Goal: Check status: Check status

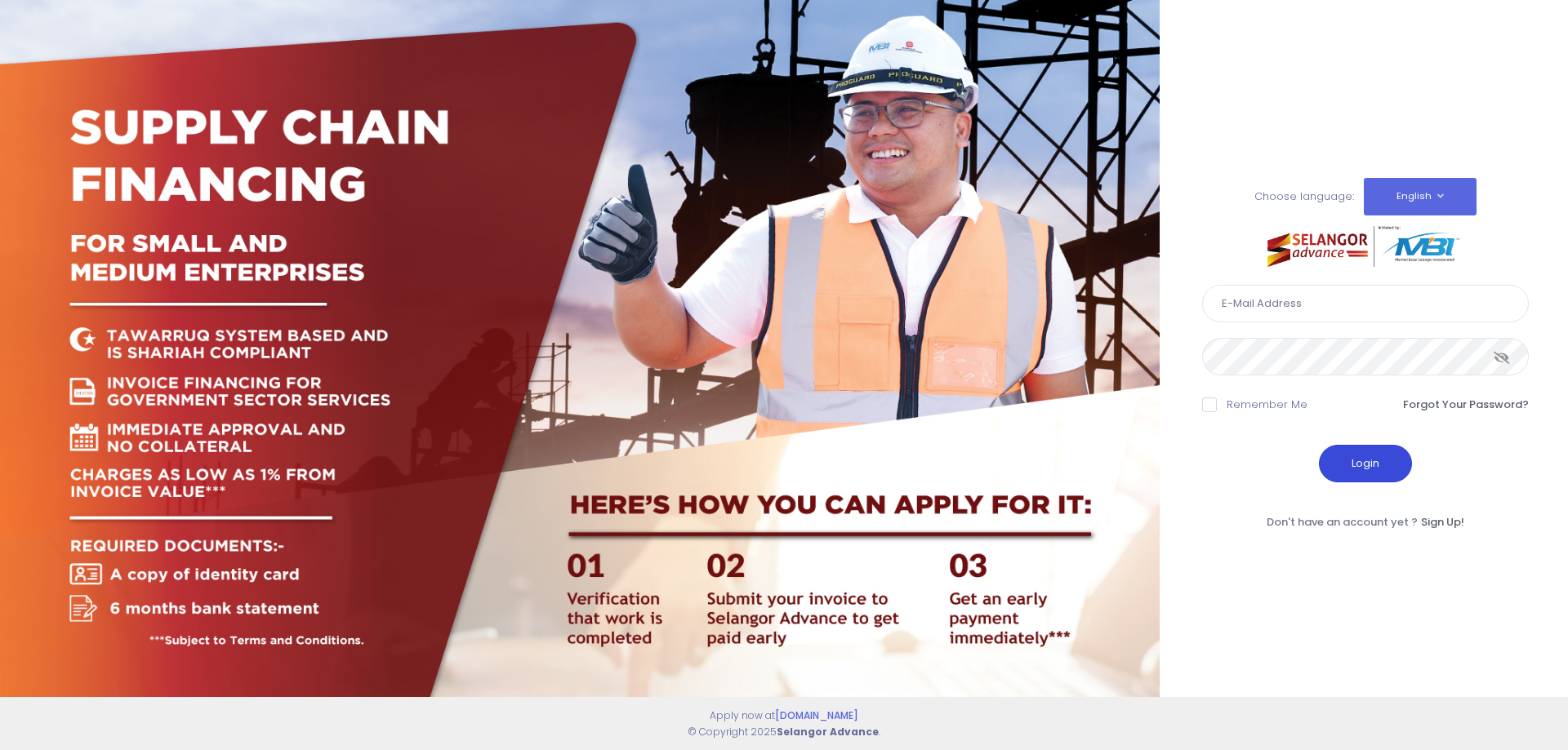
type input "perwirashahenterprise@gmail.com"
click at [1379, 459] on button "Login" at bounding box center [1365, 463] width 93 height 37
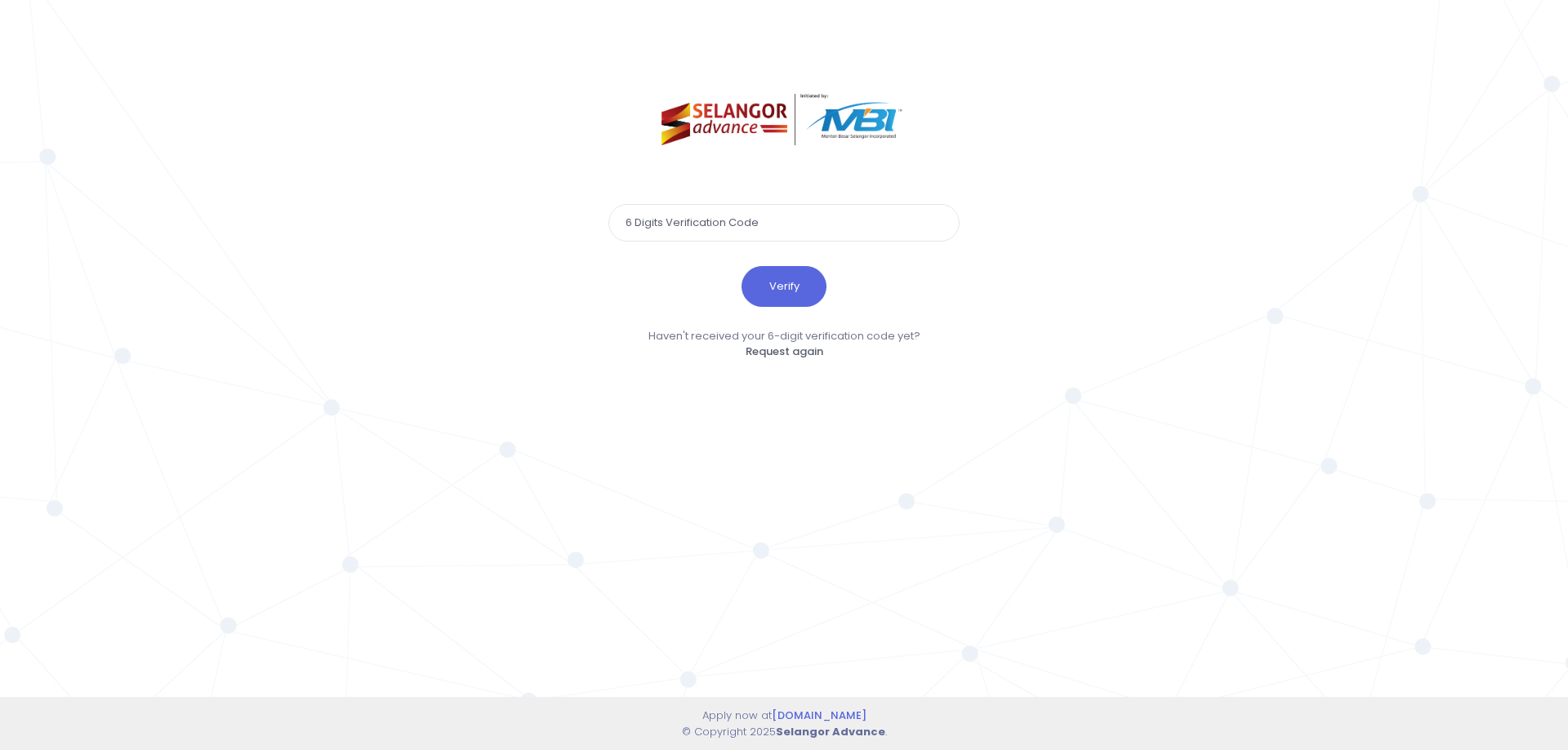
click at [667, 223] on input "text" at bounding box center [784, 222] width 351 height 37
paste input "724279"
click at [765, 284] on button "Verify" at bounding box center [784, 286] width 85 height 41
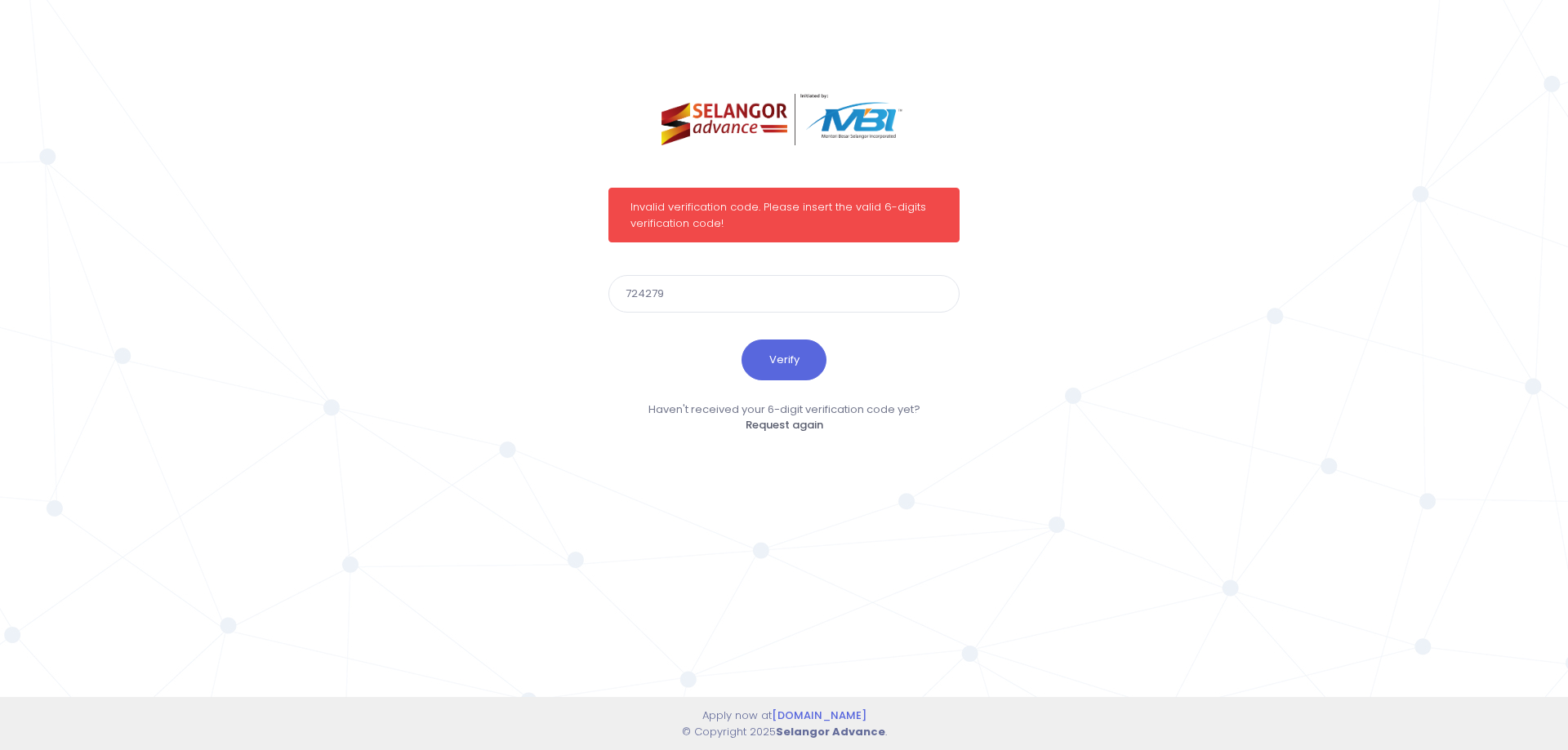
click at [548, 305] on div "Invalid verification code. Please insert the valid 6-digits verification code! …" at bounding box center [784, 375] width 1568 height 750
paste input "227557"
type input "227557"
click at [762, 360] on button "Verify" at bounding box center [784, 359] width 85 height 41
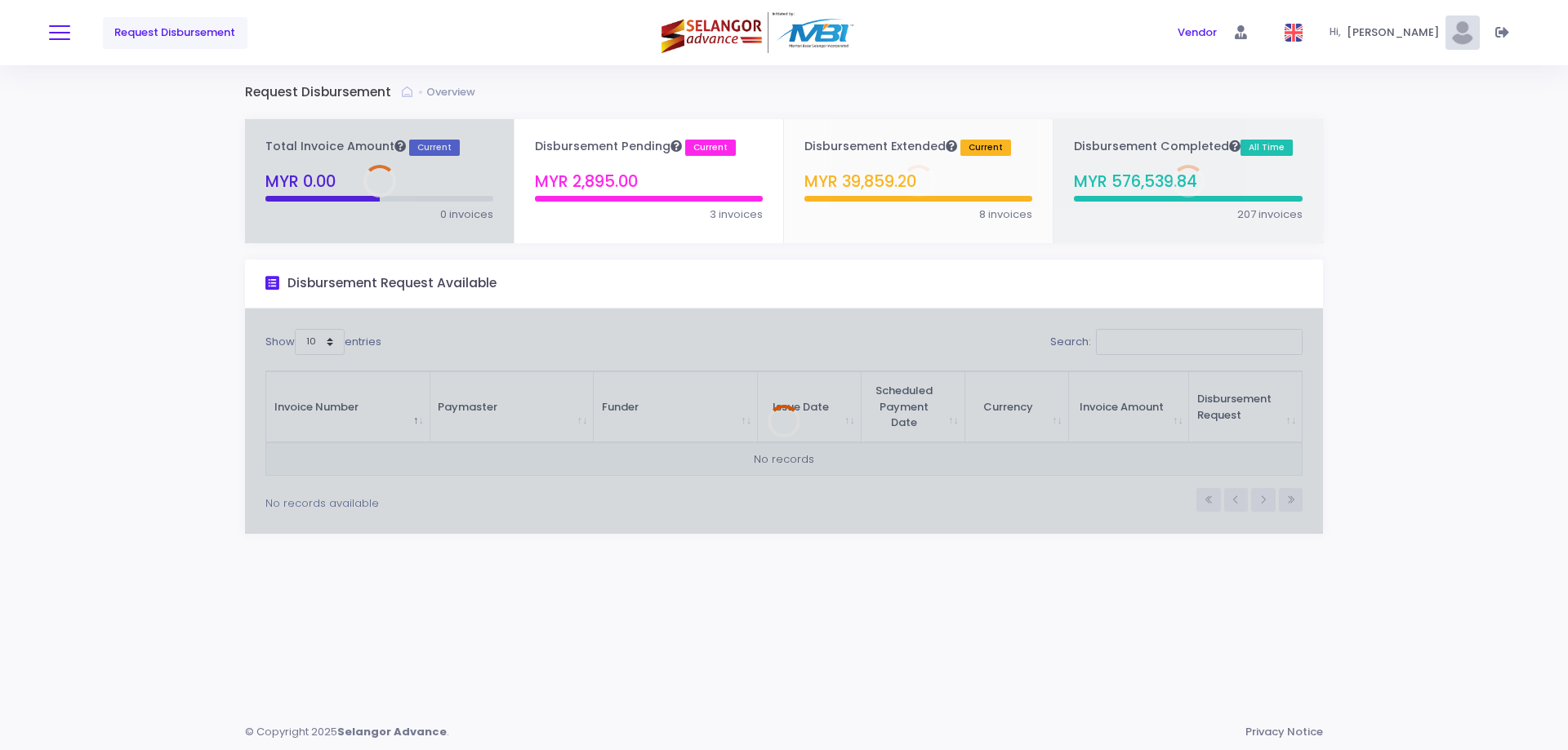
click at [65, 34] on button at bounding box center [59, 33] width 21 height 21
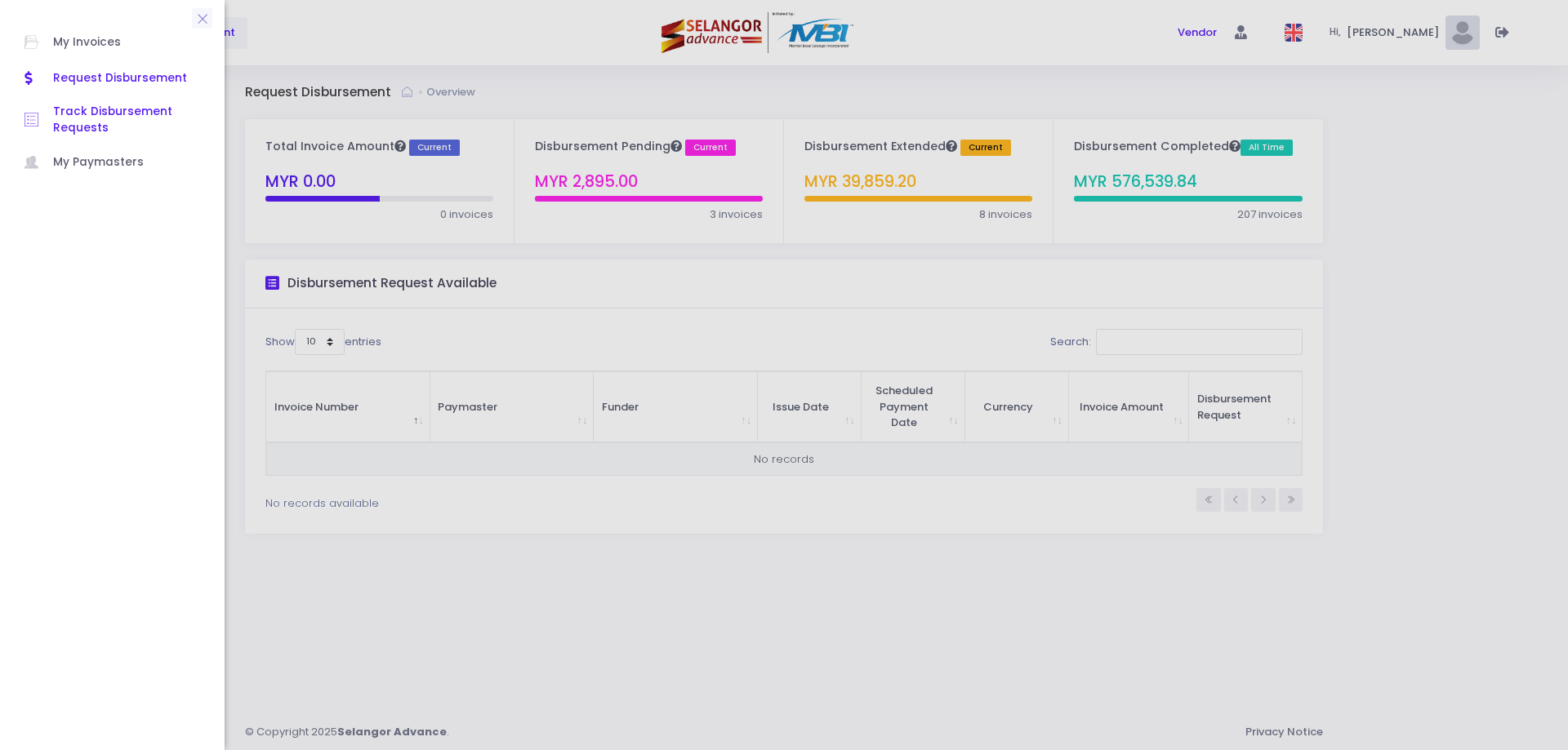
click at [68, 122] on span "Track Disbursement Requests" at bounding box center [126, 120] width 147 height 34
